Goal: Communication & Community: Ask a question

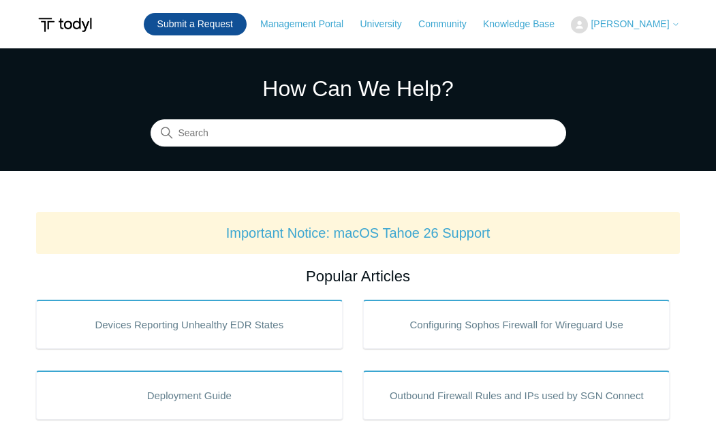
click at [202, 27] on link "Submit a Request" at bounding box center [195, 24] width 103 height 22
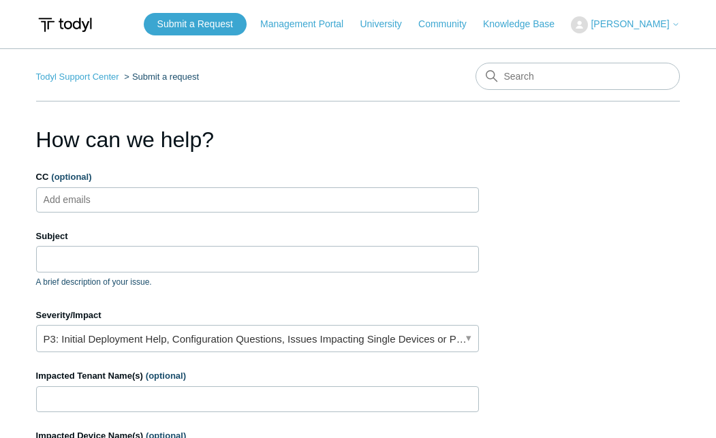
click at [64, 204] on input "CC (optional)" at bounding box center [78, 199] width 81 height 20
type input "skay@workitsafe.com"
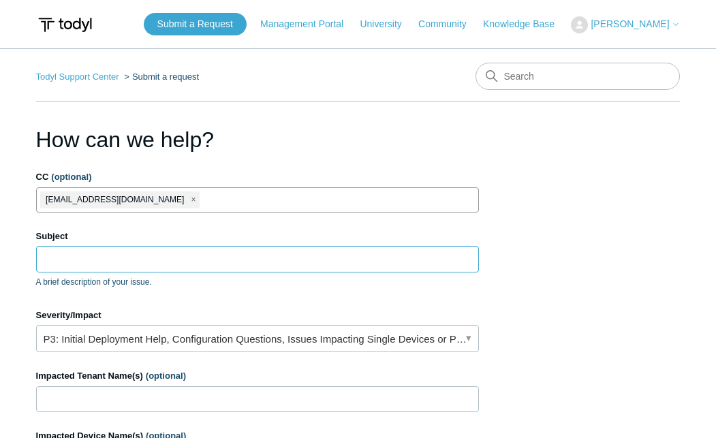
click at [63, 271] on input "Subject" at bounding box center [257, 259] width 443 height 26
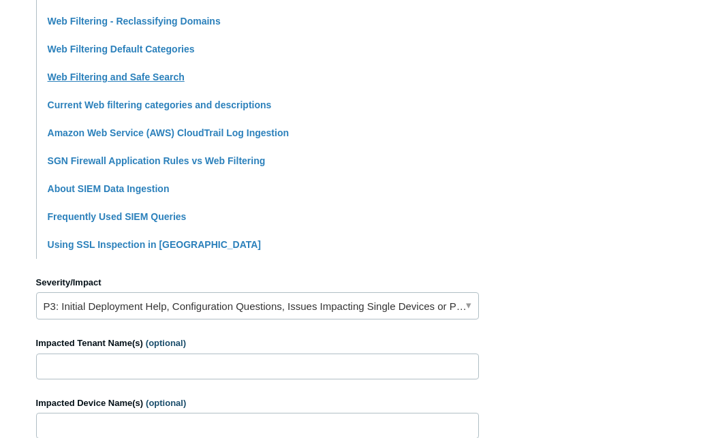
scroll to position [375, 0]
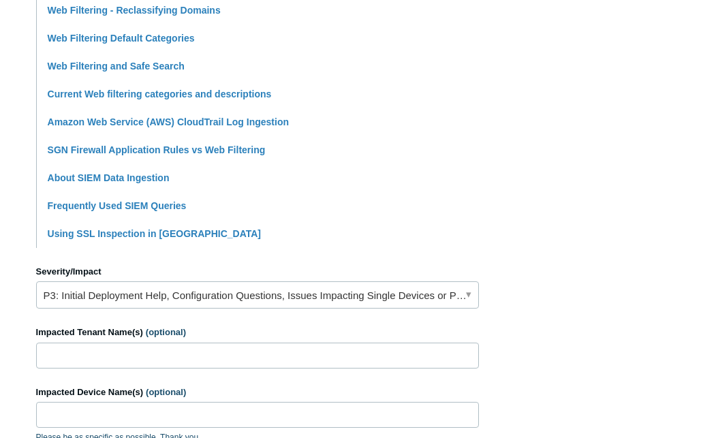
type input "SASE Web Filter Logs & Reports"
click at [74, 352] on input "Impacted Tenant Name(s) (optional)" at bounding box center [257, 356] width 443 height 26
type input "Soho Studio"
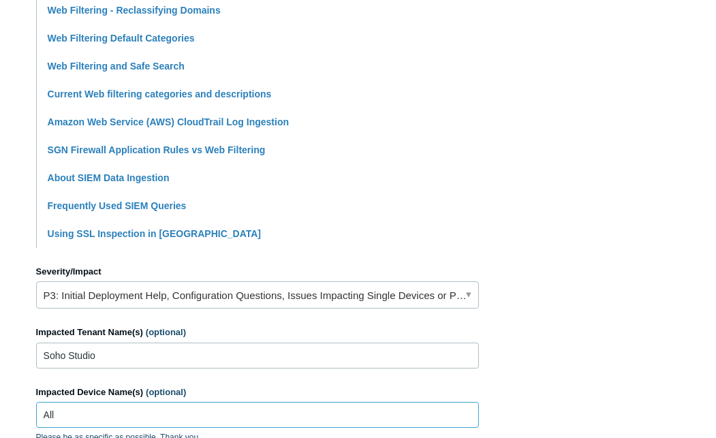
type input "All"
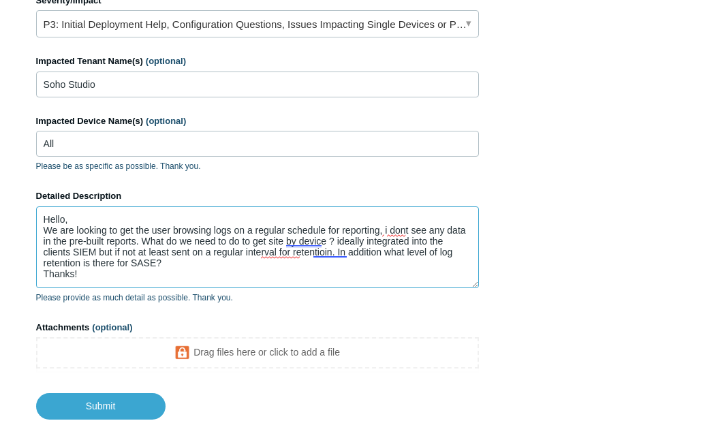
scroll to position [3, 0]
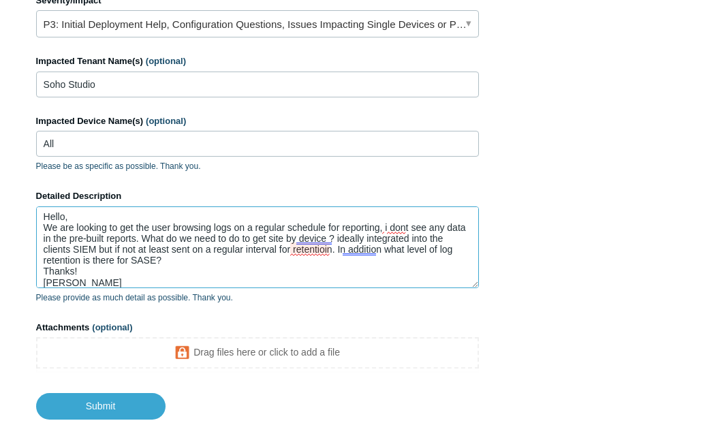
click at [317, 250] on textarea "Hello, We are looking to get the user browsing logs on a regular schedule for r…" at bounding box center [257, 247] width 443 height 82
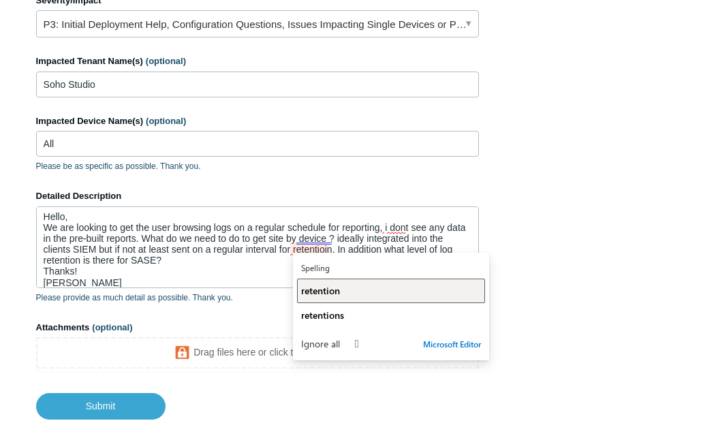
click at [316, 281] on button "retention" at bounding box center [391, 291] width 188 height 25
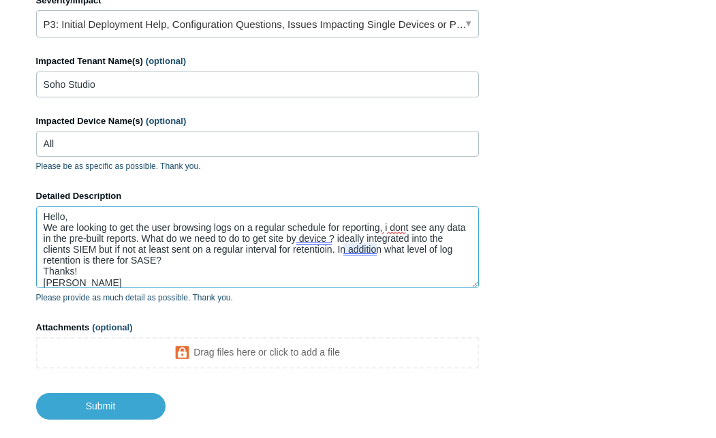
click at [357, 251] on textarea "Hello, We are looking to get the user browsing logs on a regular schedule for r…" at bounding box center [257, 247] width 443 height 82
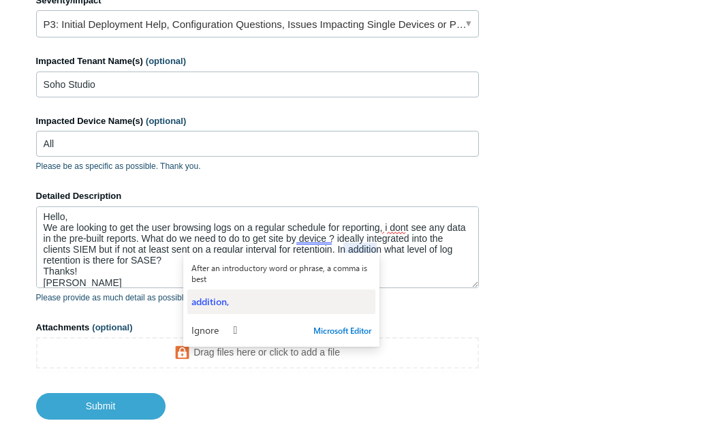
drag, startPoint x: 247, startPoint y: 288, endPoint x: 229, endPoint y: 301, distance: 22.5
click at [247, 289] on div "After an introductory word or phrase, a comma is best addition, Ignore  Micros…" at bounding box center [281, 300] width 196 height 94
click at [227, 302] on span "addition," at bounding box center [209, 301] width 37 height 13
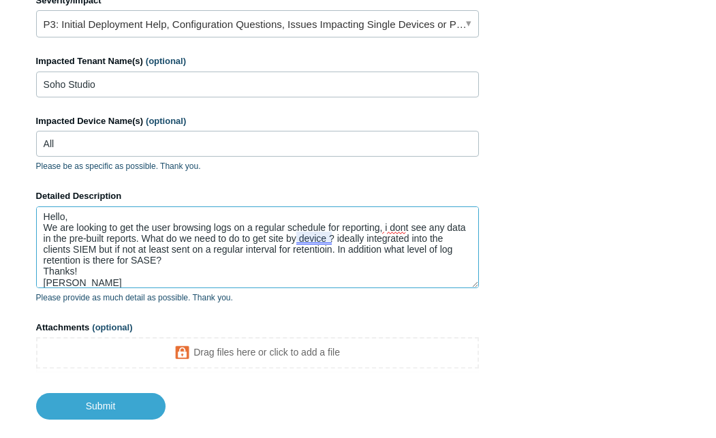
click at [311, 238] on textarea "Hello, We are looking to get the user browsing logs on a regular schedule for r…" at bounding box center [257, 247] width 443 height 82
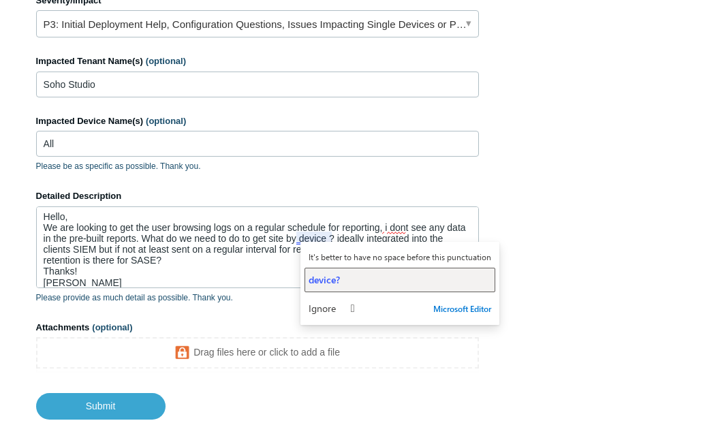
click at [312, 277] on span "device?" at bounding box center [324, 279] width 31 height 13
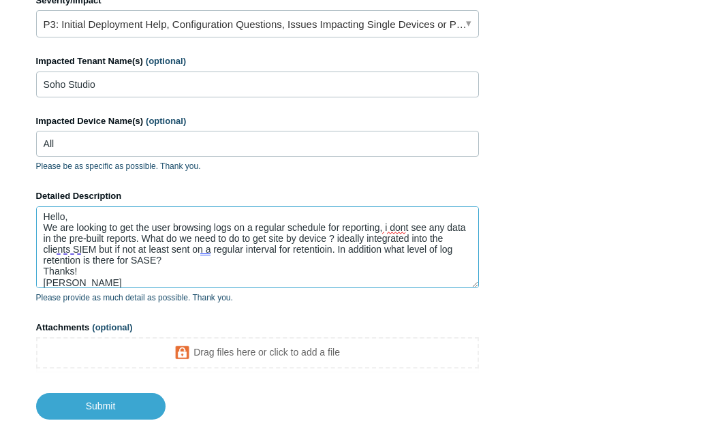
drag, startPoint x: 300, startPoint y: 236, endPoint x: 301, endPoint y: 243, distance: 7.6
click at [300, 236] on textarea "Hello, We are looking to get the user browsing logs on a regular schedule for r…" at bounding box center [257, 247] width 443 height 82
click at [280, 235] on textarea "Hello, We are looking to get the user browsing logs on a regular schedule for r…" at bounding box center [257, 247] width 443 height 82
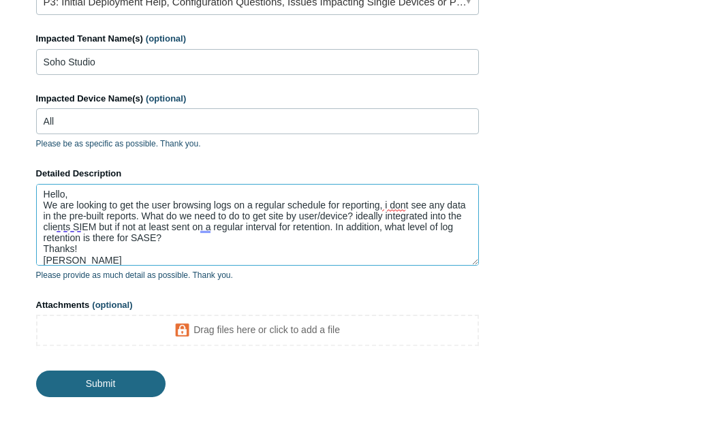
scroll to position [680, 0]
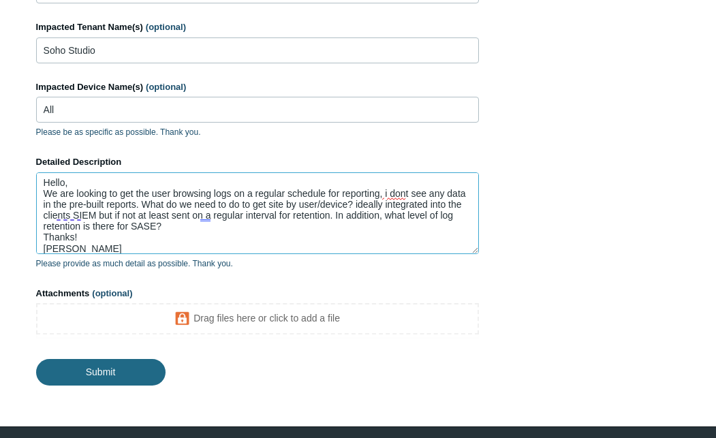
type textarea "Hello, We are looking to get the user browsing logs on a regular schedule for r…"
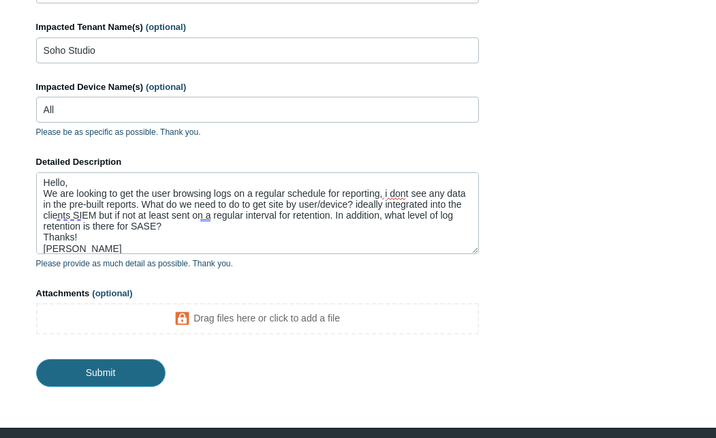
click at [102, 375] on input "Submit" at bounding box center [100, 372] width 129 height 27
